Goal: Task Accomplishment & Management: Use online tool/utility

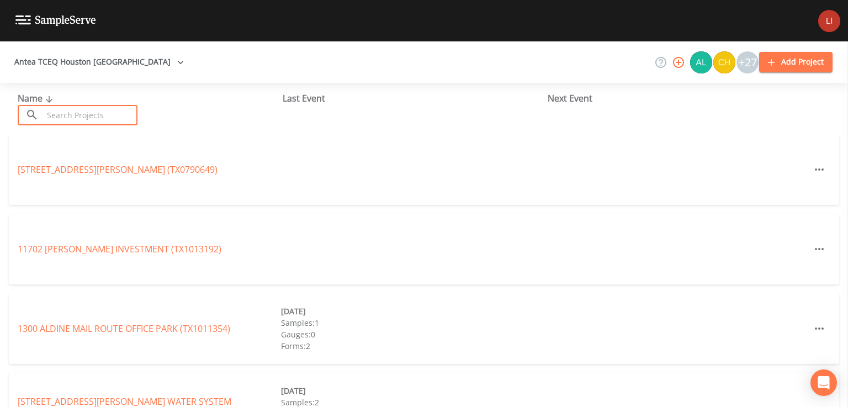
click at [91, 117] on input "text" at bounding box center [90, 115] width 94 height 20
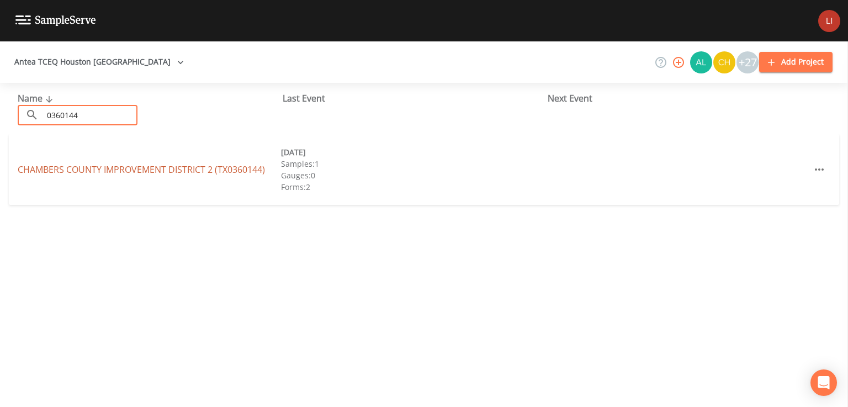
type input "0360144"
click at [92, 169] on link "[GEOGRAPHIC_DATA] 2 (TX0360144)" at bounding box center [141, 169] width 247 height 12
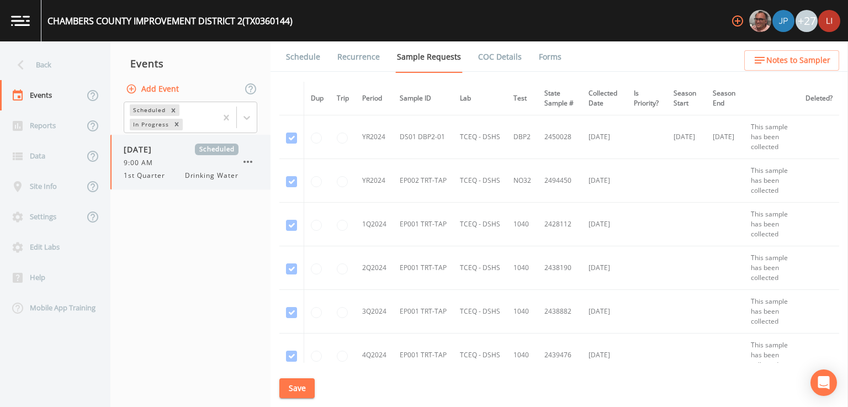
click at [150, 142] on div "[DATE] Scheduled 9:00 AM 1st Quarter Drinking Water" at bounding box center [190, 162] width 160 height 55
click at [301, 61] on link "Schedule" at bounding box center [303, 56] width 38 height 31
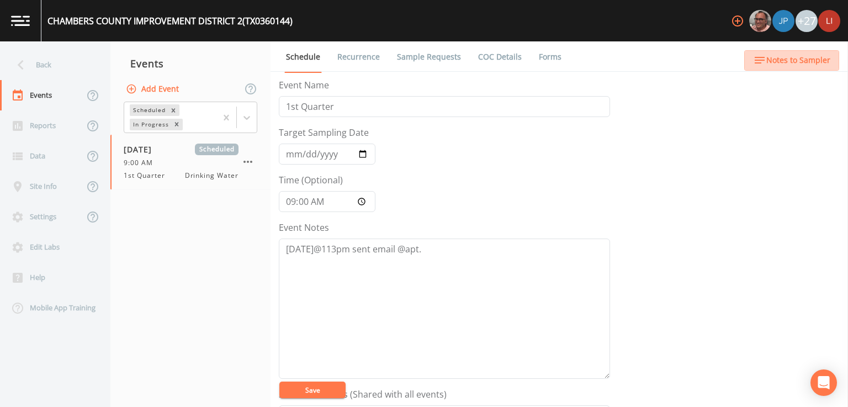
click at [801, 62] on span "Notes to Sampler" at bounding box center [798, 61] width 64 height 14
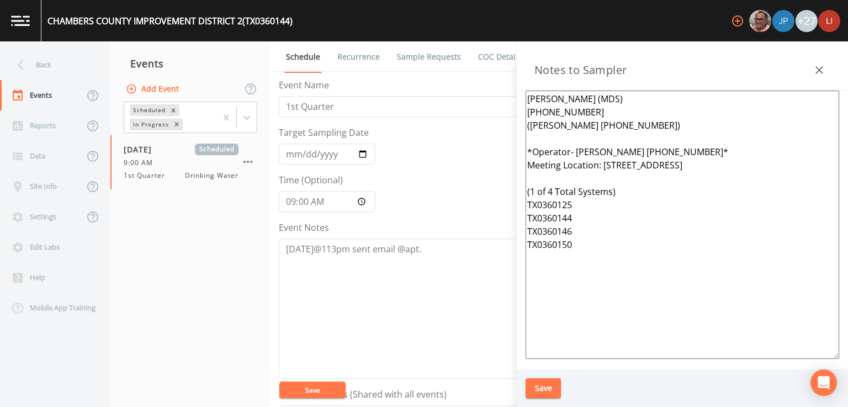
click at [819, 69] on icon "button" at bounding box center [819, 70] width 8 height 8
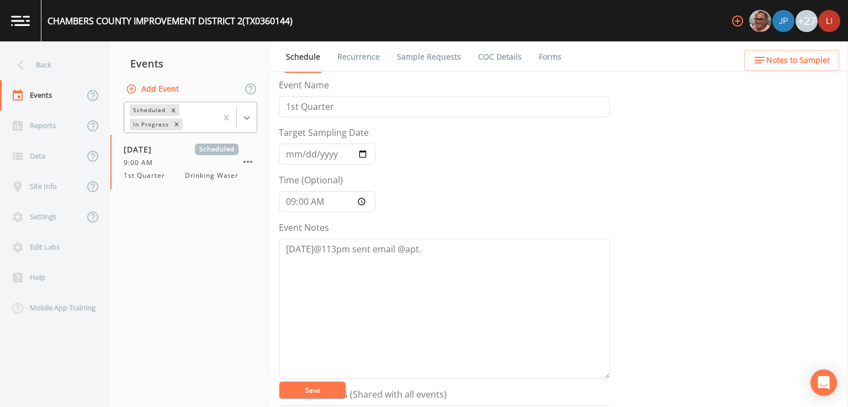
click at [246, 120] on icon at bounding box center [246, 117] width 11 height 11
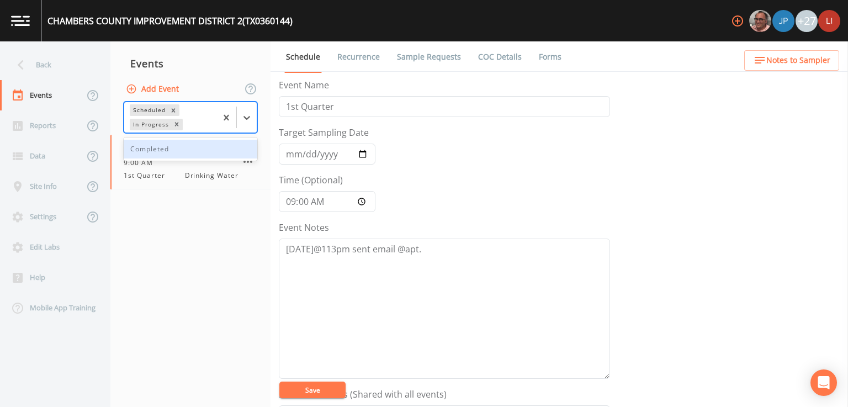
click at [174, 145] on div "Completed" at bounding box center [191, 149] width 134 height 19
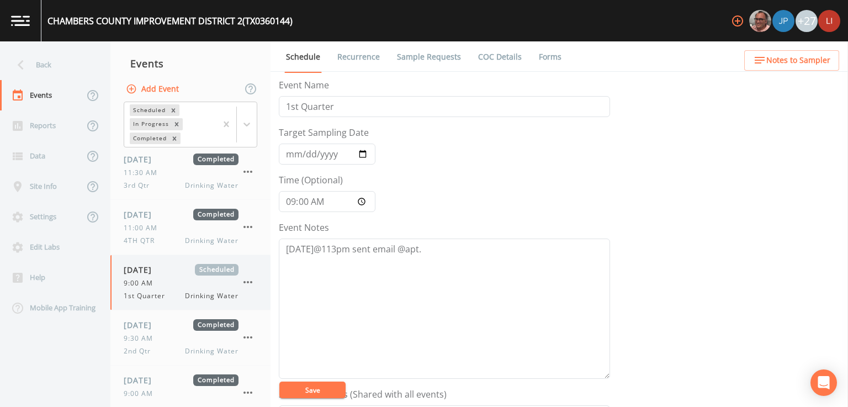
click at [180, 286] on div "9:00 AM" at bounding box center [181, 283] width 115 height 10
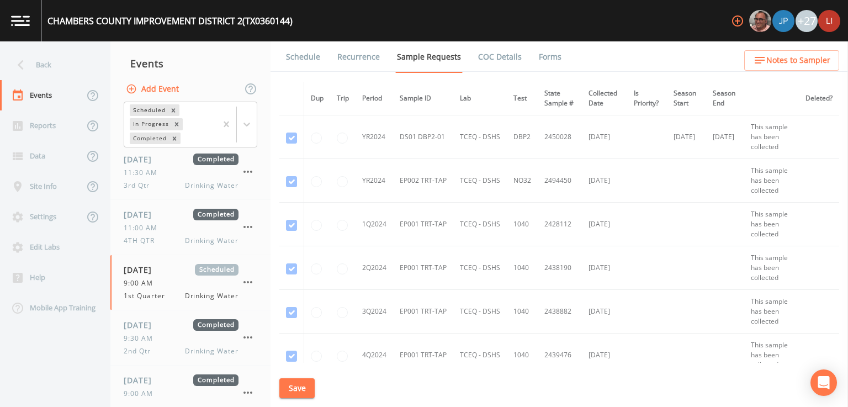
click at [316, 58] on link "Schedule" at bounding box center [303, 56] width 38 height 31
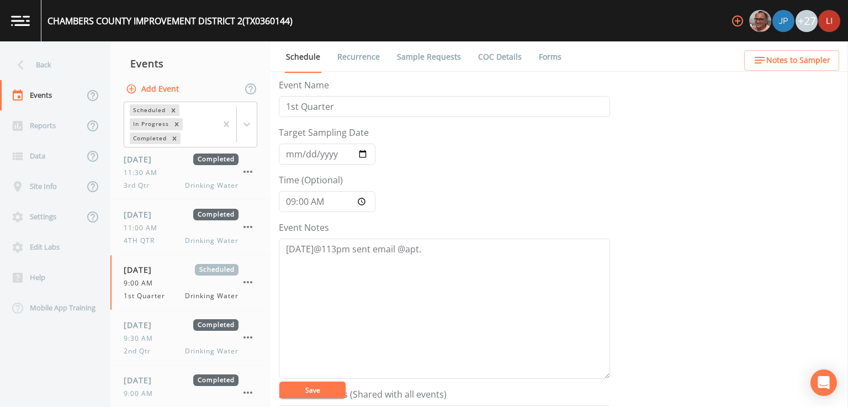
click at [728, 243] on div "Event Name 1st Quarter Target Sampling Date [DATE] Time (Optional) 09:00:00 Eve…" at bounding box center [563, 242] width 569 height 328
click at [440, 251] on textarea "[DATE]@113pm sent email @apt." at bounding box center [444, 308] width 331 height 140
